Goal: Information Seeking & Learning: Learn about a topic

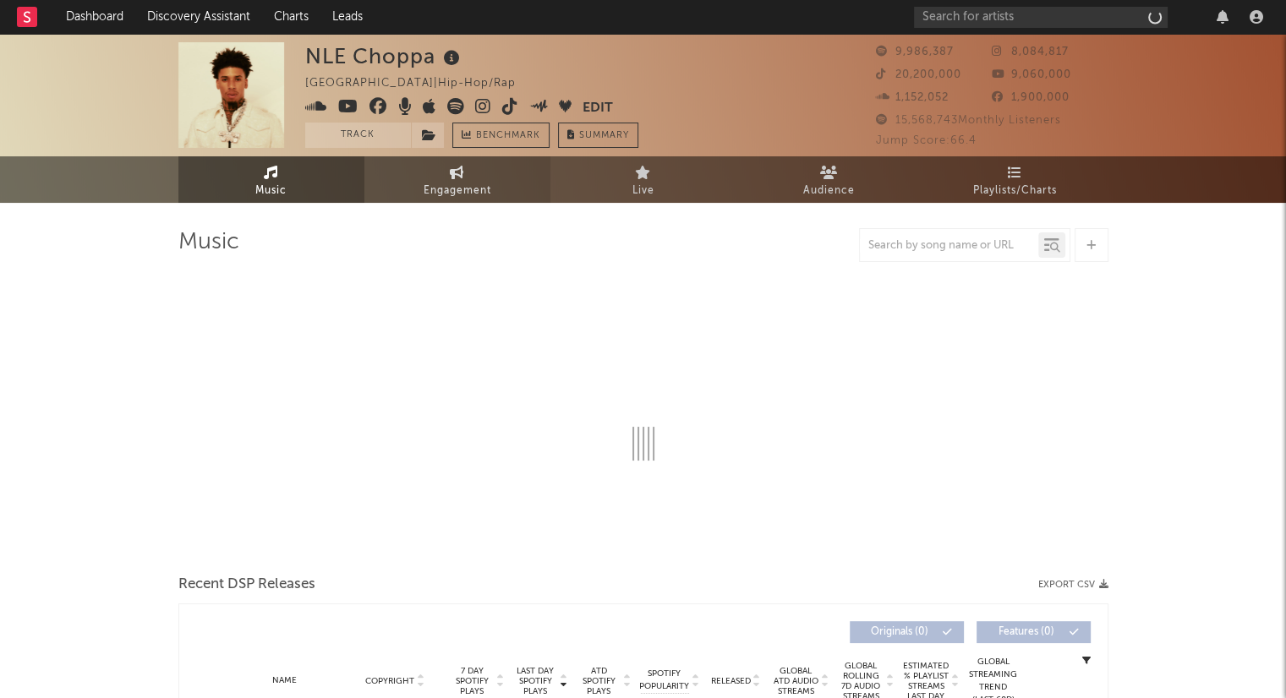
click at [457, 188] on span "Engagement" at bounding box center [458, 191] width 68 height 20
select select "1w"
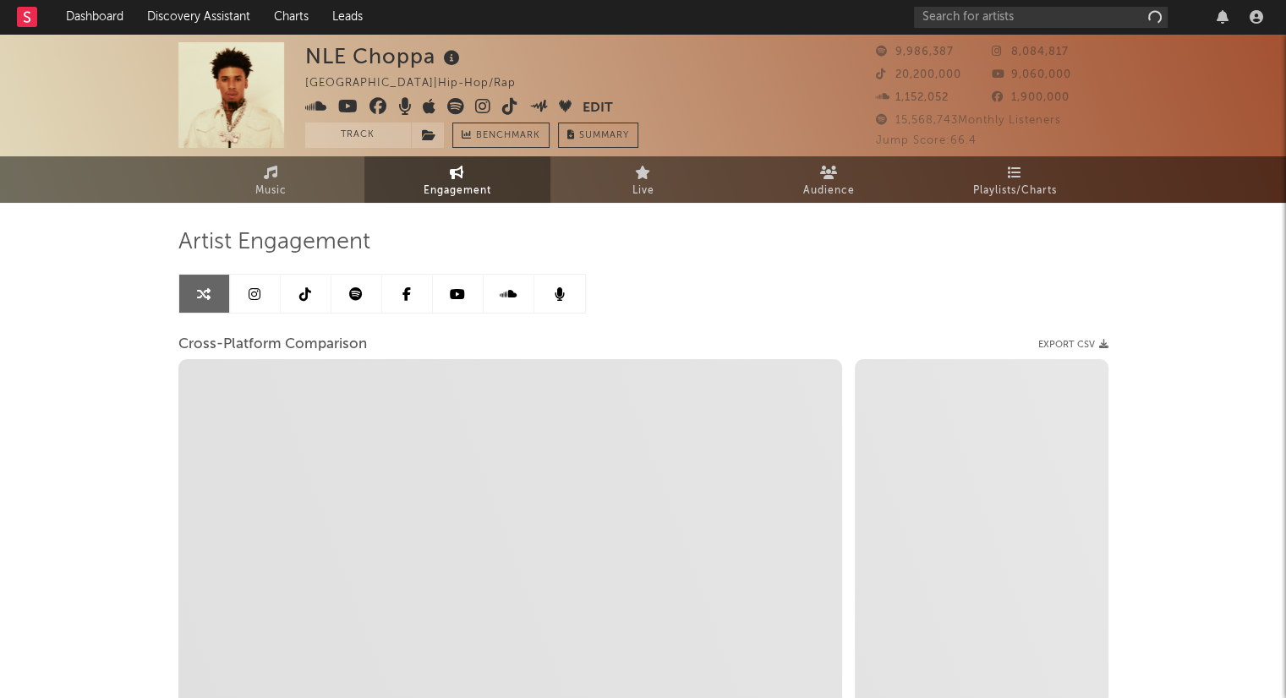
click at [359, 300] on link at bounding box center [356, 294] width 51 height 38
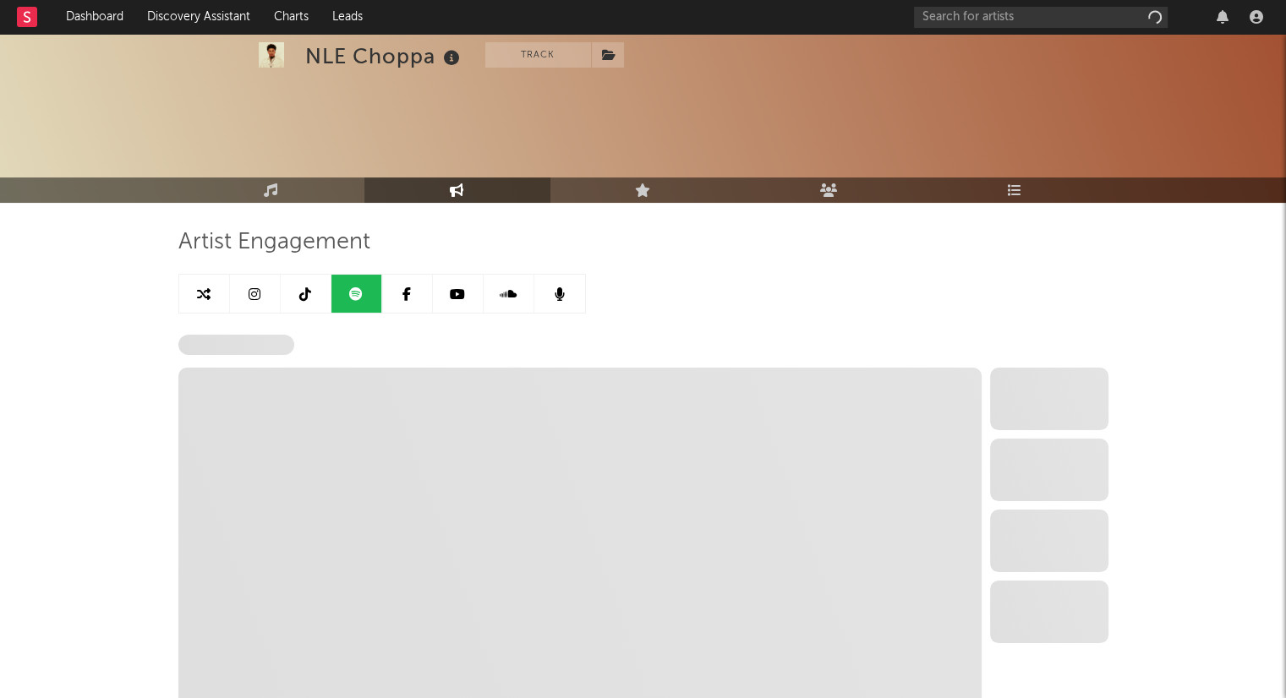
scroll to position [392, 0]
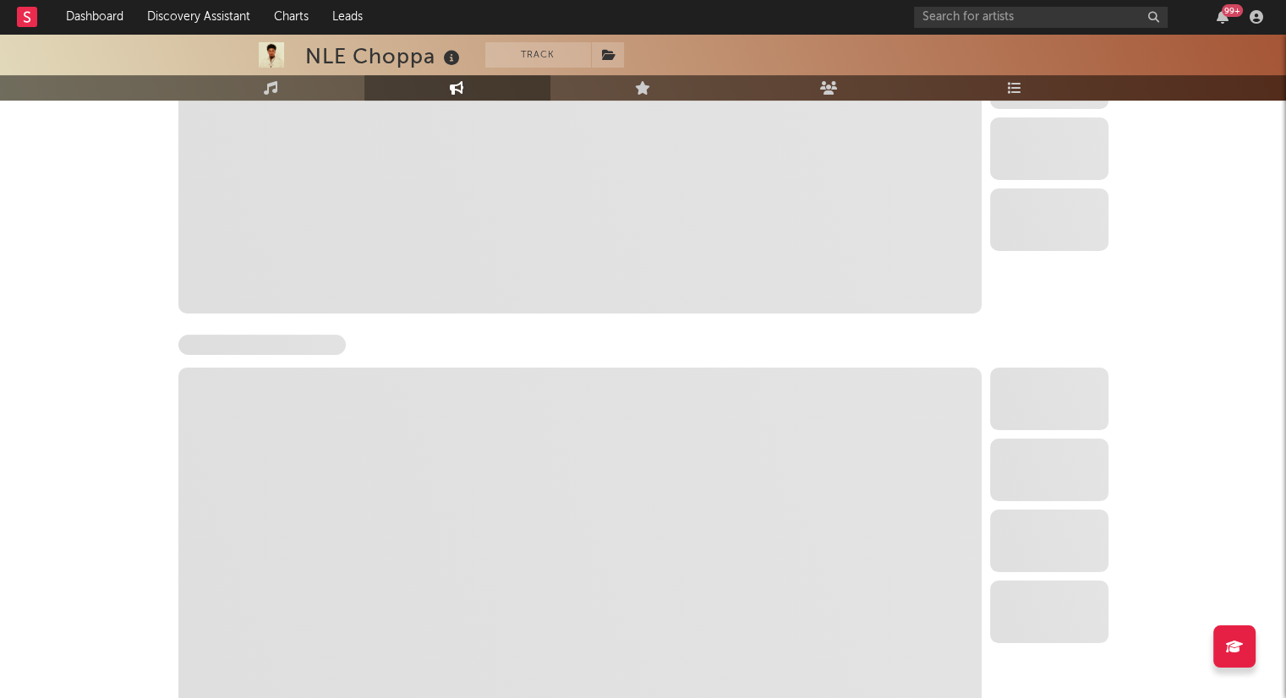
select select "6m"
select select "1w"
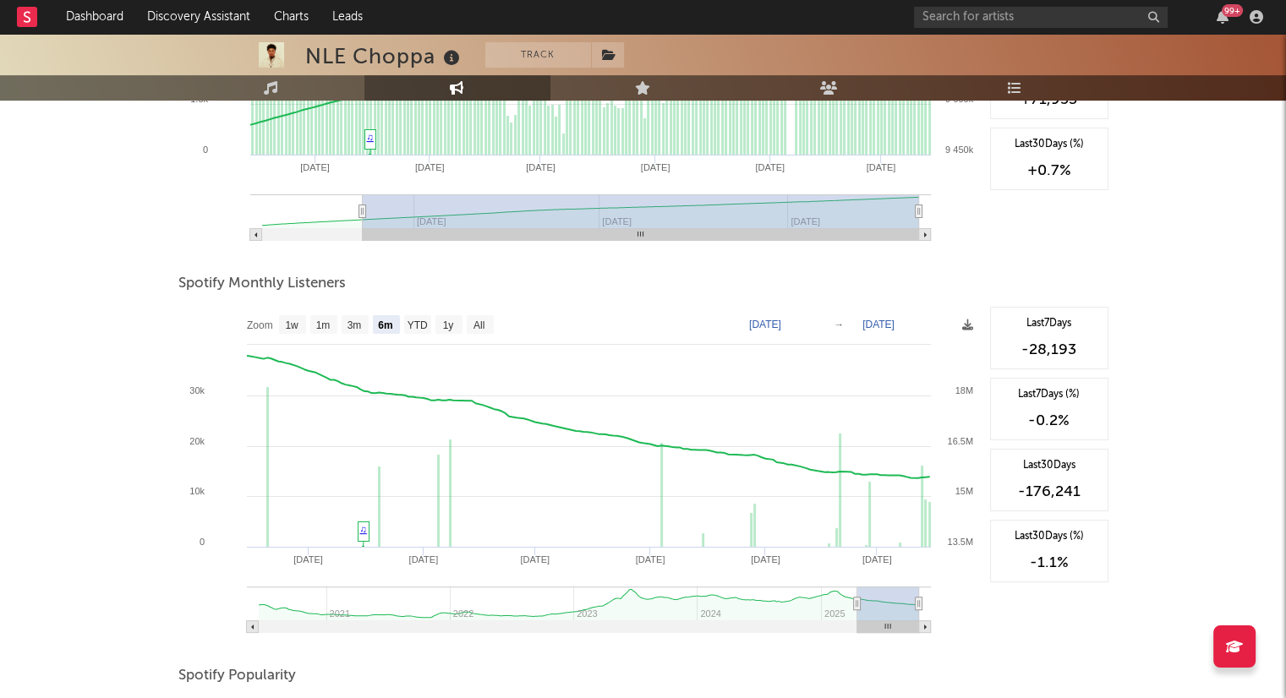
scroll to position [454, 0]
click at [446, 323] on text "1y" at bounding box center [447, 325] width 11 height 12
select select "1y"
type input "[DATE]"
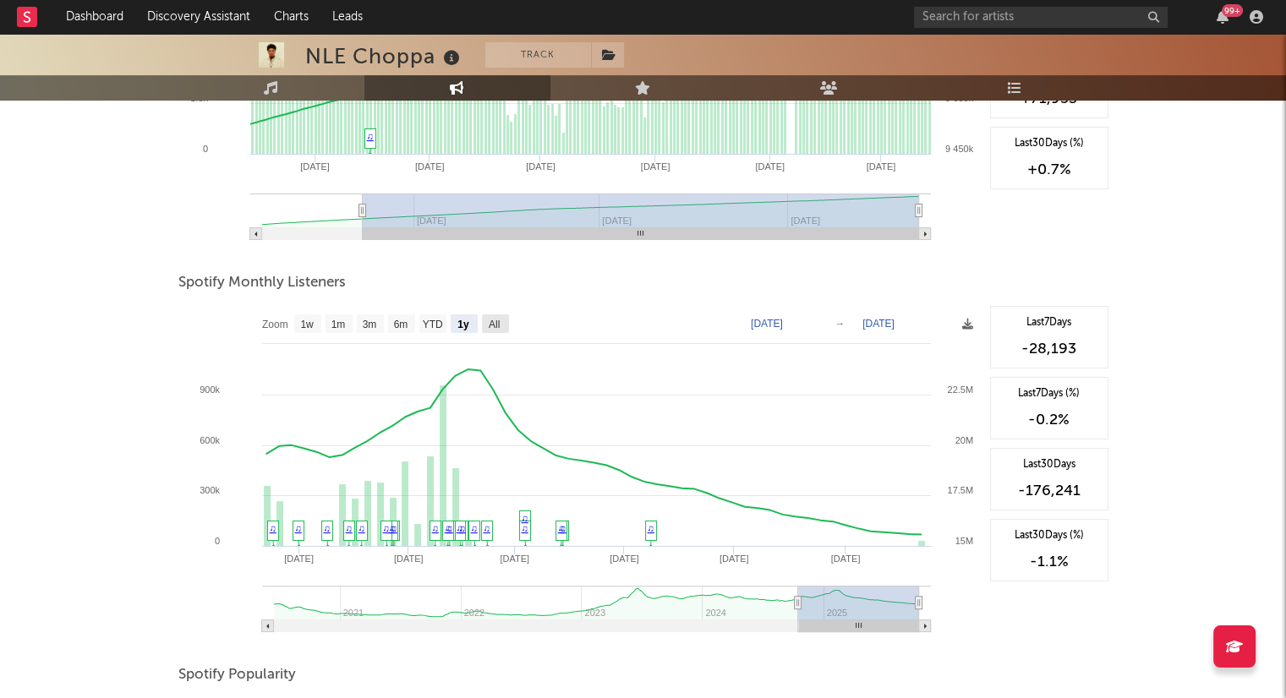
click at [492, 320] on text "All" at bounding box center [493, 325] width 11 height 12
select select "All"
type input "[DATE]"
